Goal: Task Accomplishment & Management: Manage account settings

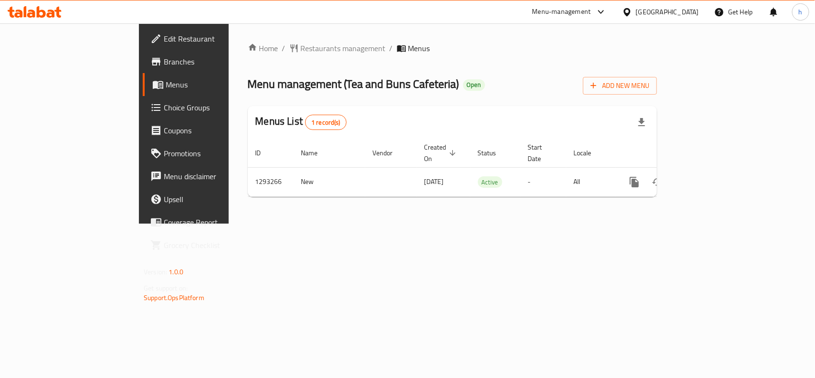
click at [164, 109] on span "Choice Groups" at bounding box center [216, 107] width 104 height 11
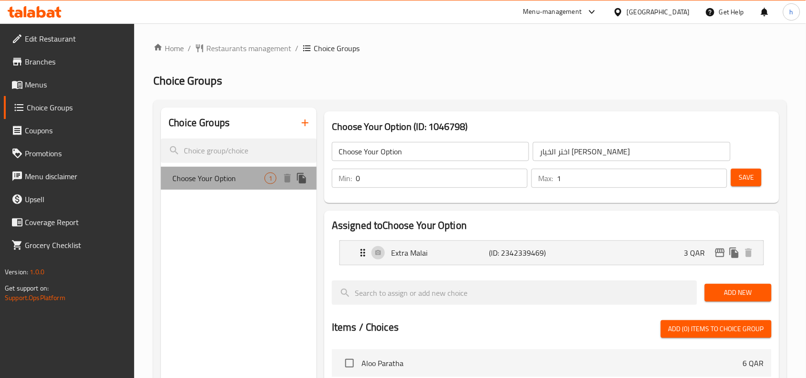
click at [205, 180] on span "Choose Your Option" at bounding box center [218, 177] width 92 height 11
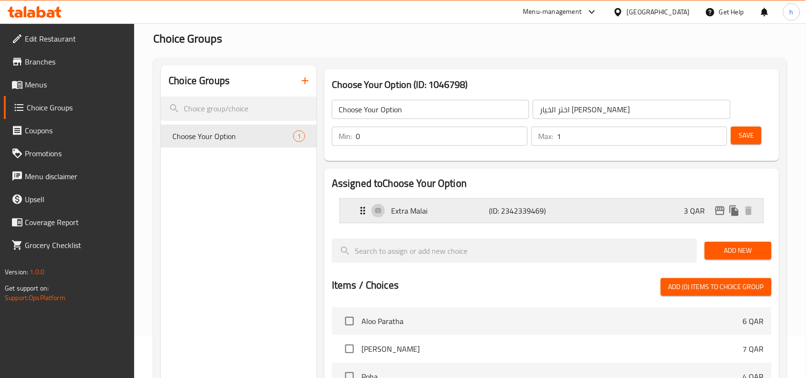
scroll to position [60, 0]
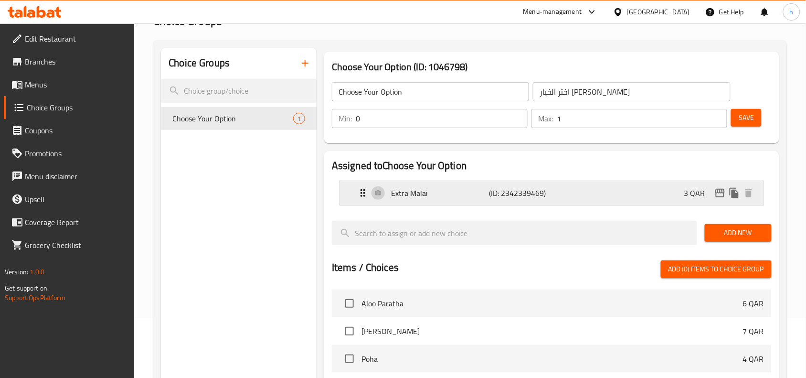
click at [425, 192] on p "Extra Malai" at bounding box center [440, 192] width 98 height 11
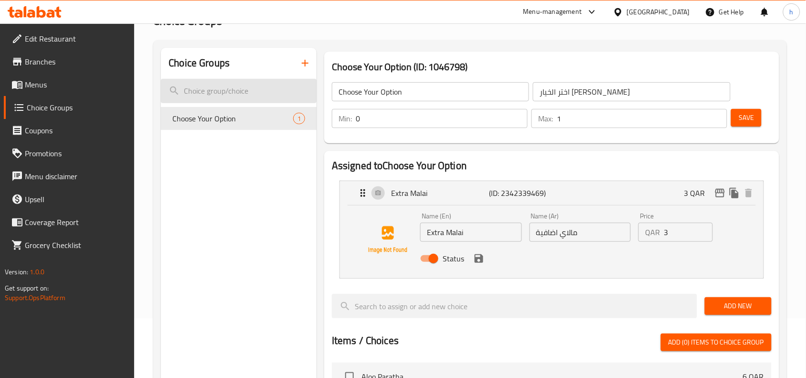
scroll to position [0, 0]
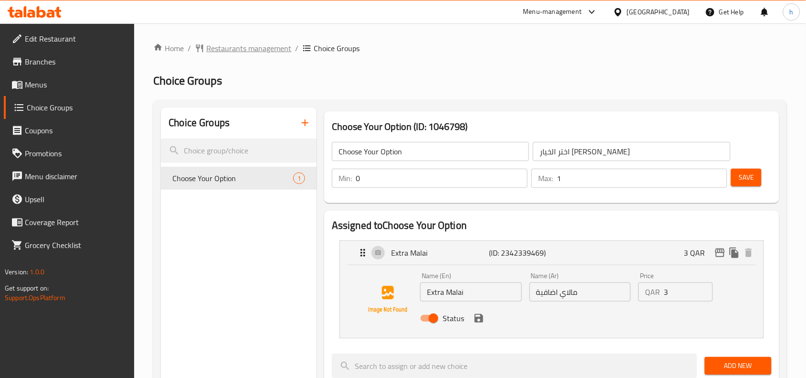
click at [249, 47] on span "Restaurants management" at bounding box center [248, 48] width 85 height 11
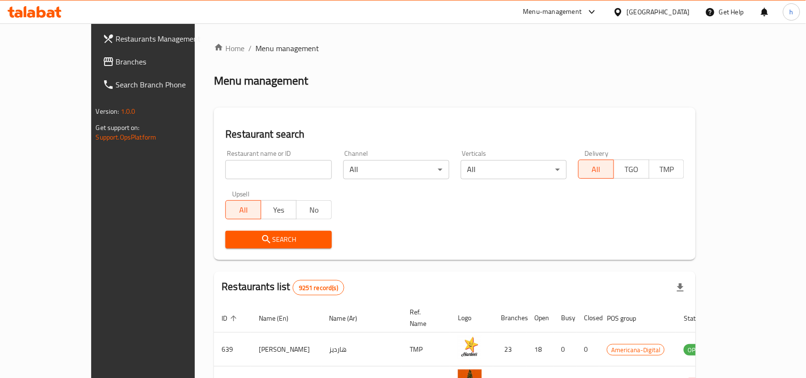
click at [682, 8] on div "[GEOGRAPHIC_DATA]" at bounding box center [658, 12] width 63 height 11
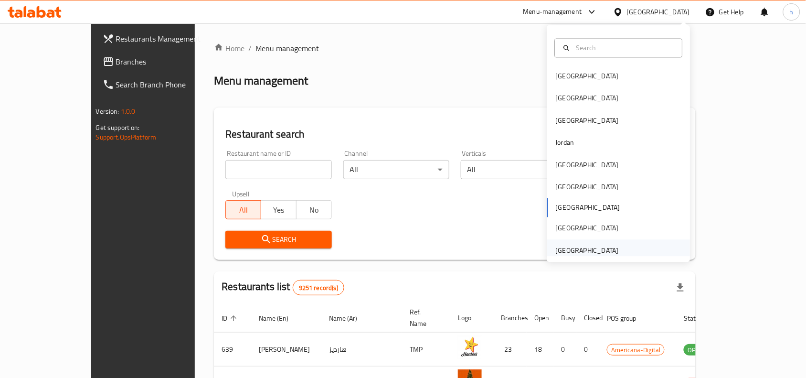
click at [572, 245] on div "[GEOGRAPHIC_DATA]" at bounding box center [587, 250] width 63 height 11
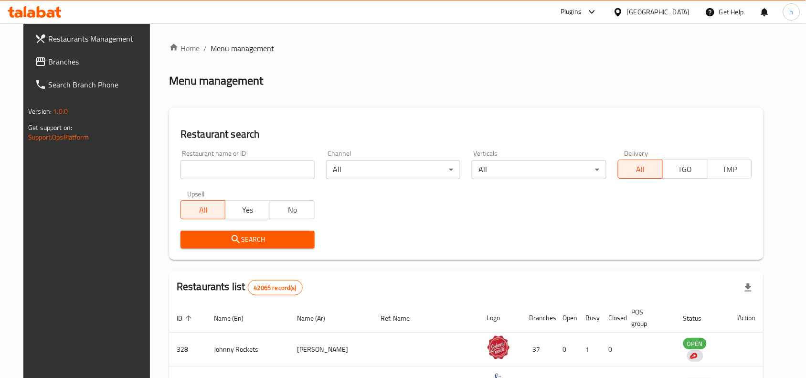
click at [70, 67] on link "Branches" at bounding box center [92, 61] width 131 height 23
